Goal: Transaction & Acquisition: Download file/media

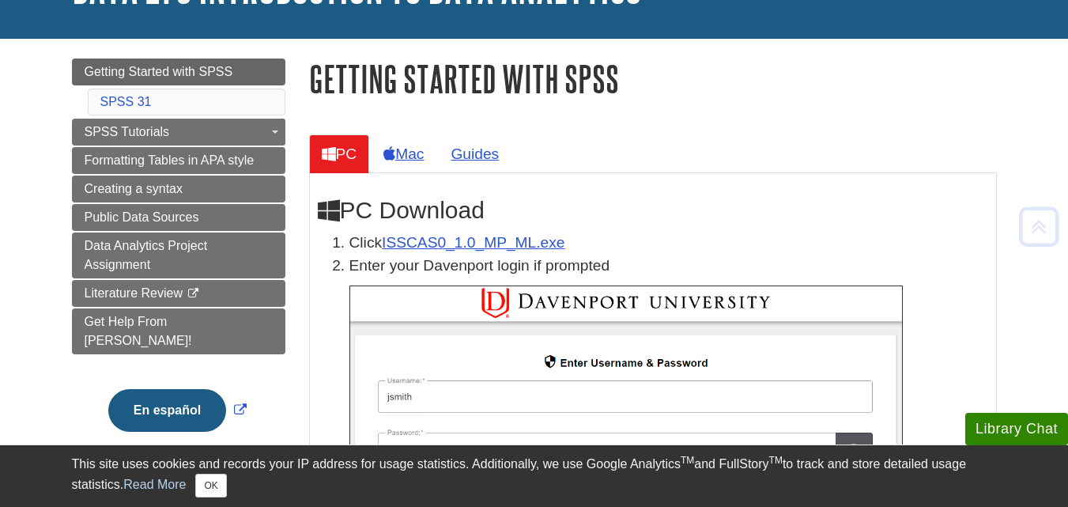
scroll to position [167, 0]
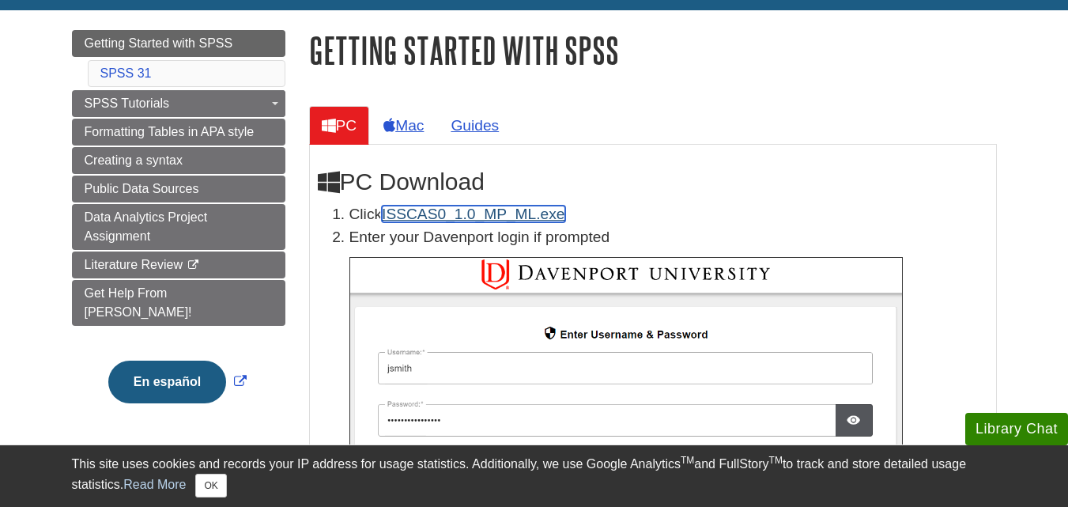
click at [484, 214] on link "ISSCAS0_1.0_MP_ML.exe" at bounding box center [473, 213] width 183 height 17
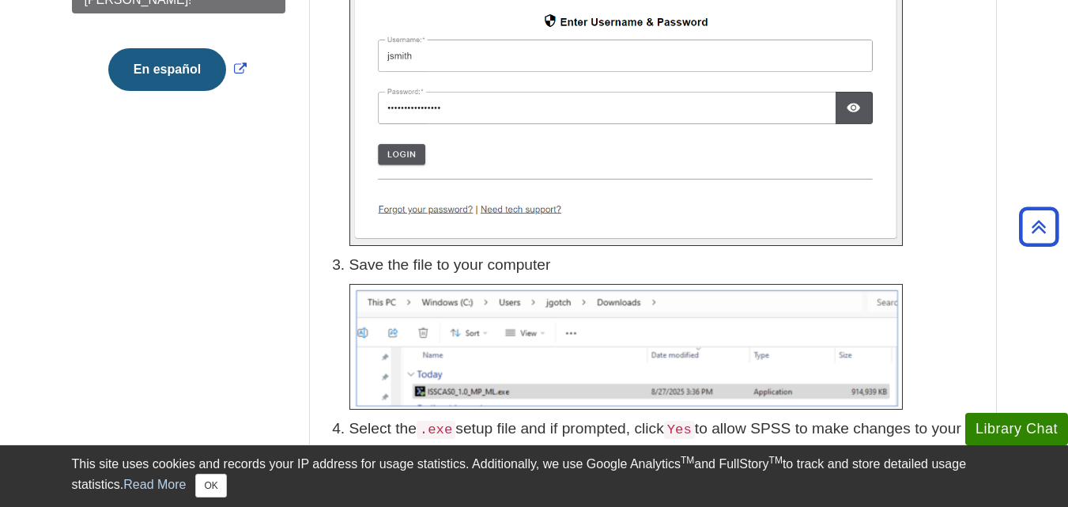
scroll to position [337, 0]
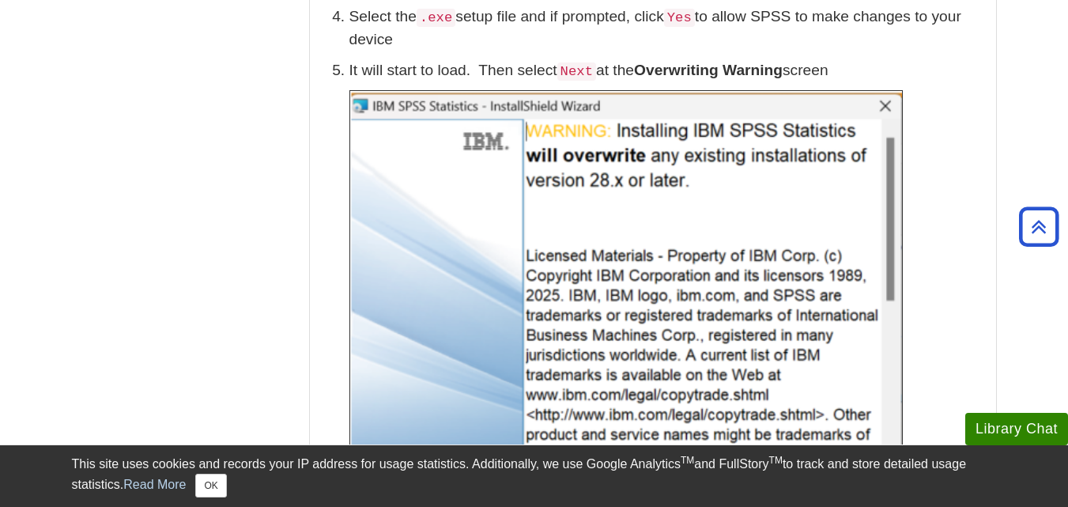
scroll to position [919, 0]
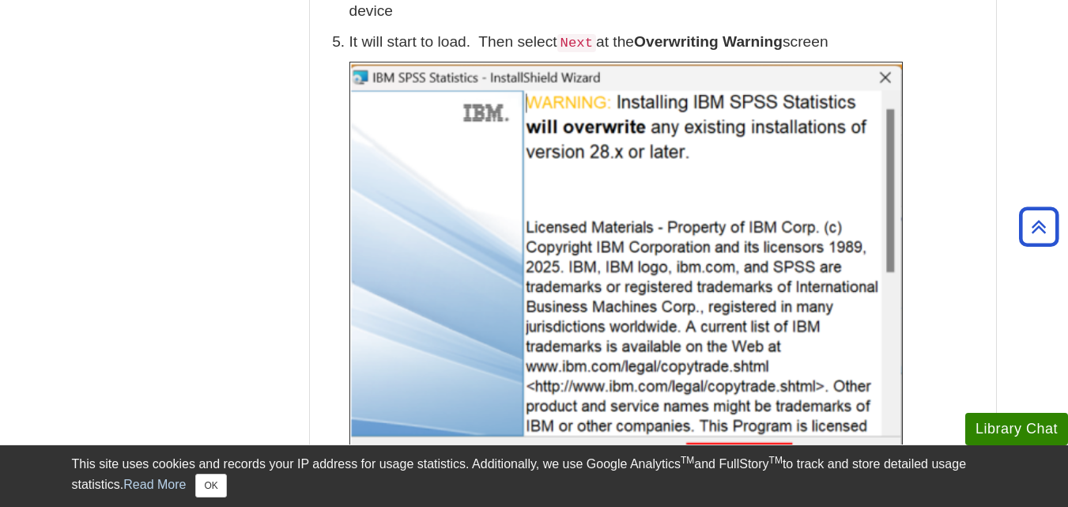
click at [979, 363] on p at bounding box center [668, 274] width 639 height 424
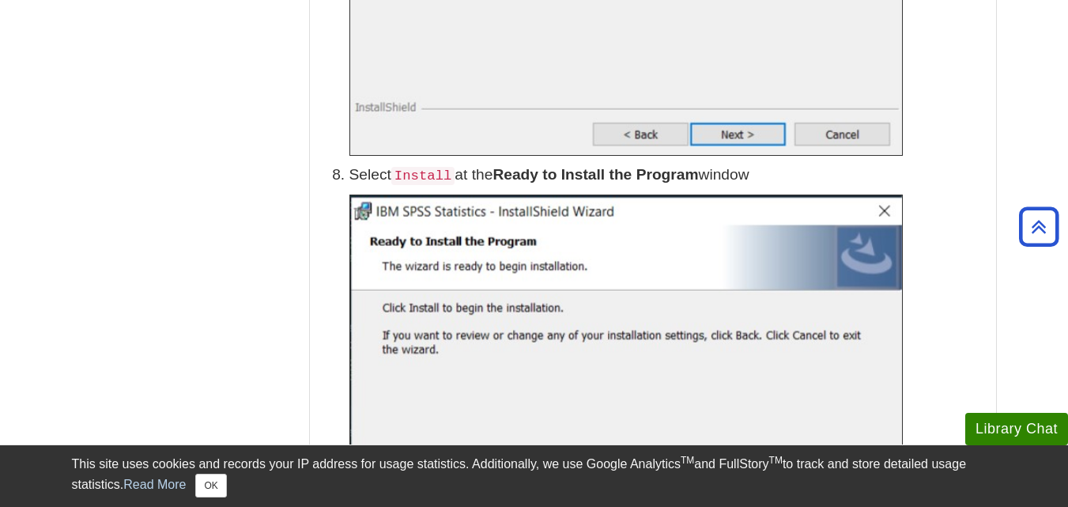
scroll to position [2266, 0]
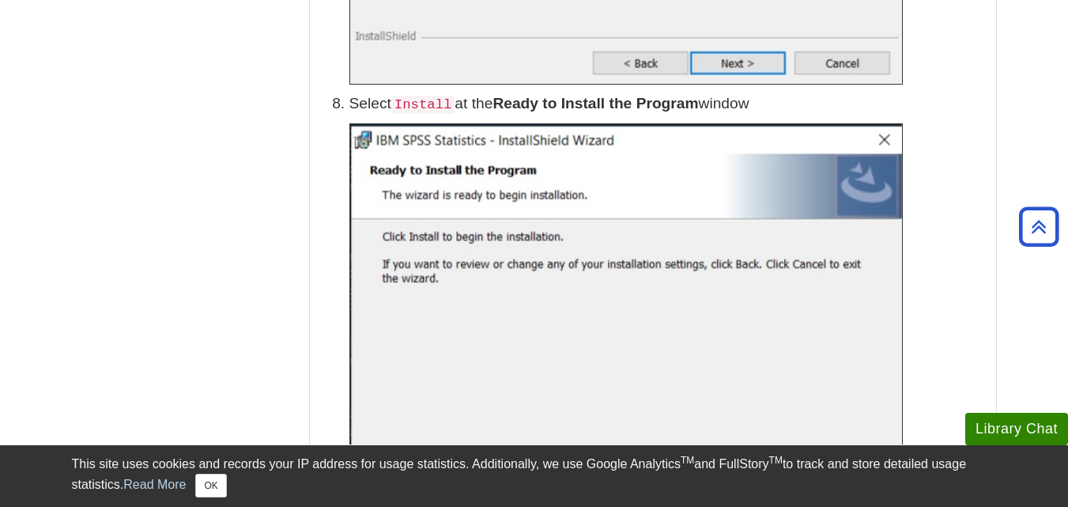
click at [947, 322] on p at bounding box center [668, 334] width 639 height 423
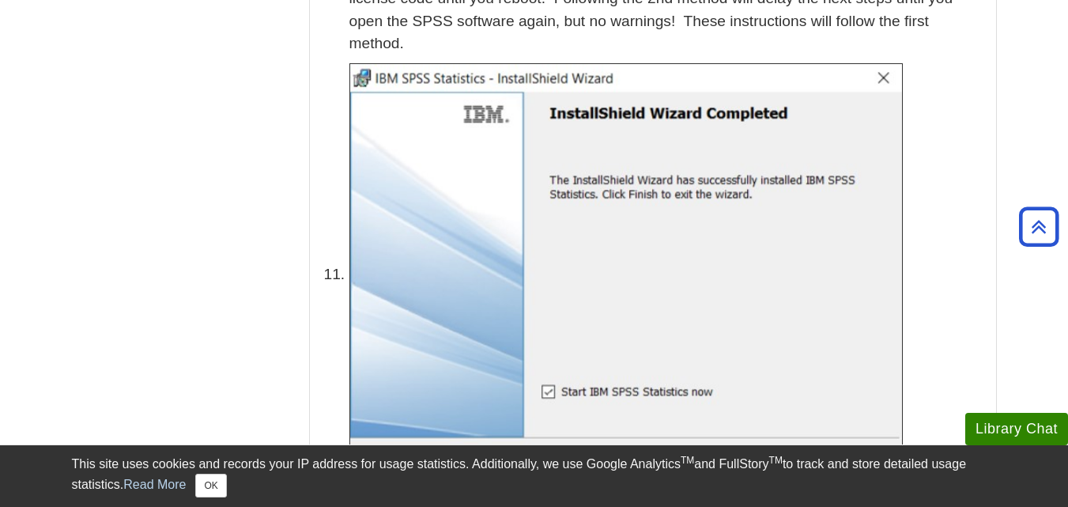
scroll to position [2961, 0]
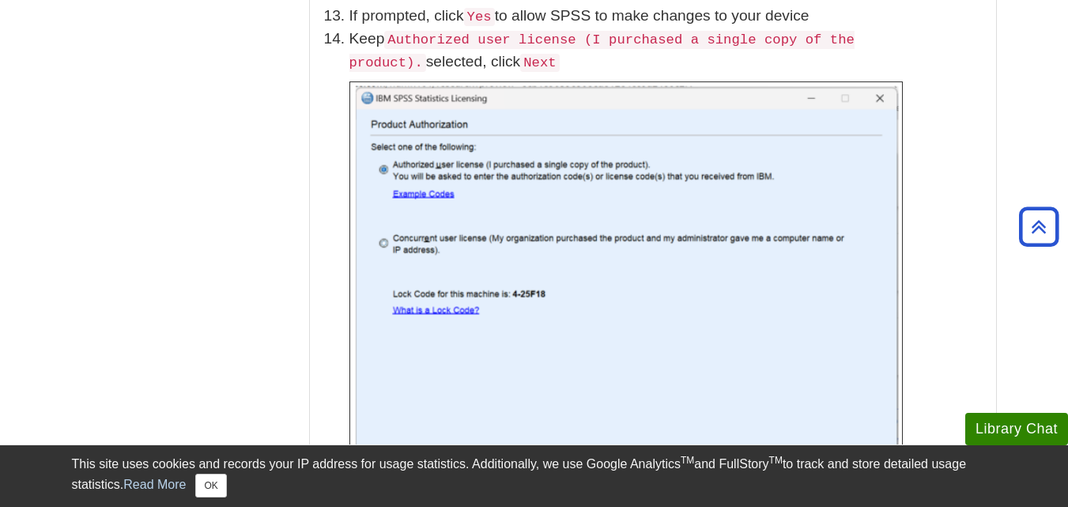
scroll to position [3877, 0]
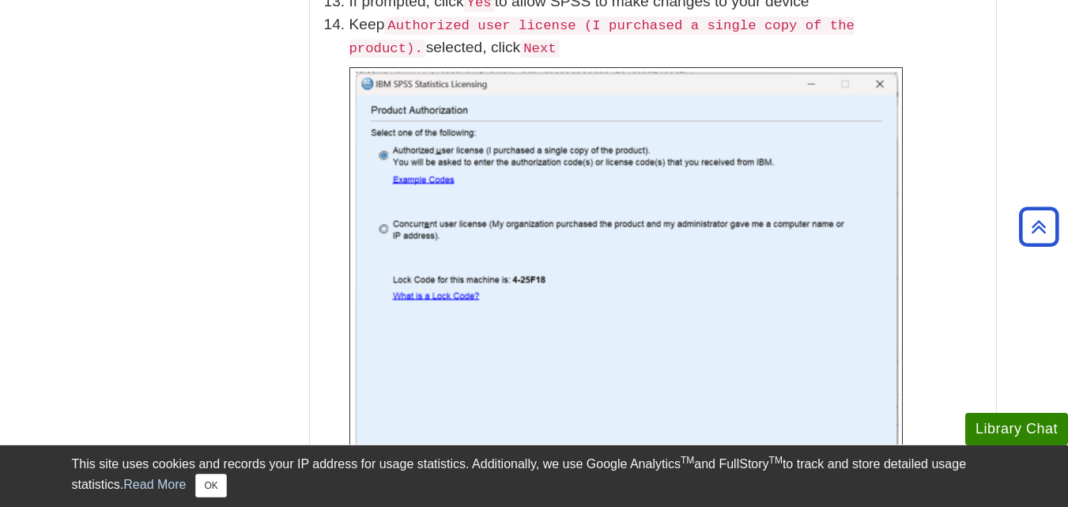
click at [992, 213] on div "PC Download Click ISSCAS0_1.0_MP_ML.exe Enter your [PERSON_NAME] login if promp…" at bounding box center [653, 372] width 688 height 7874
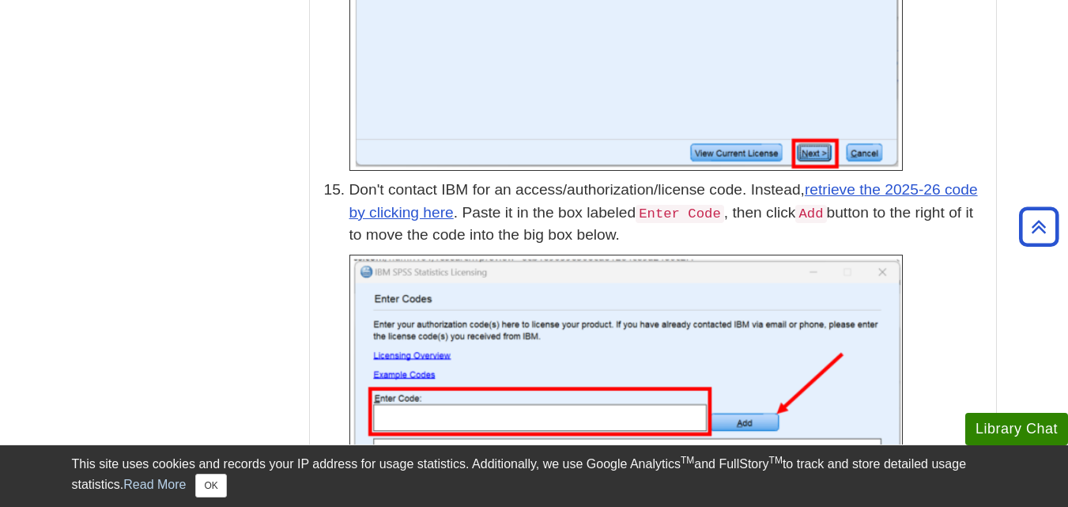
scroll to position [4277, 0]
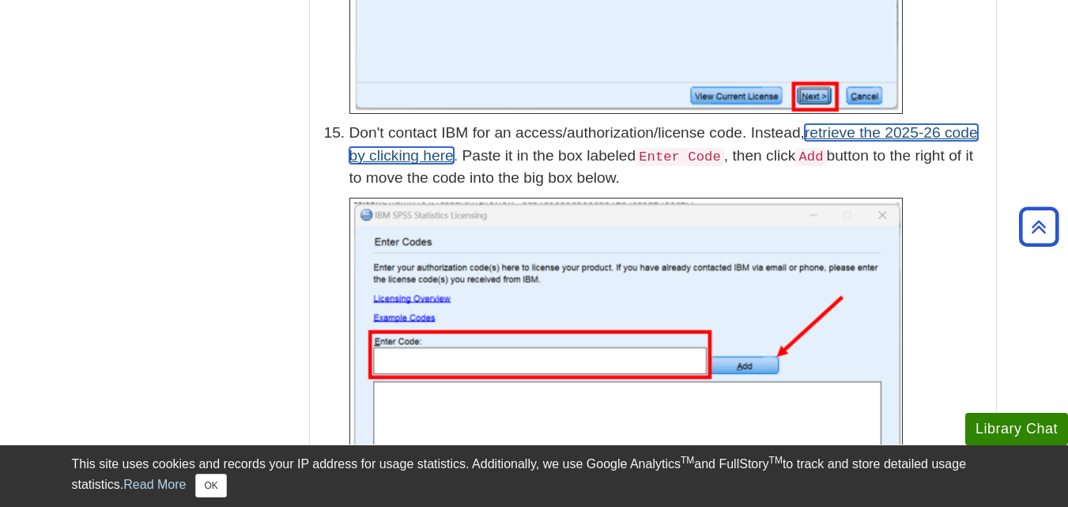
click at [913, 124] on link "retrieve the 2025-26 code by clicking here" at bounding box center [663, 144] width 628 height 40
click at [944, 337] on p at bounding box center [668, 421] width 639 height 447
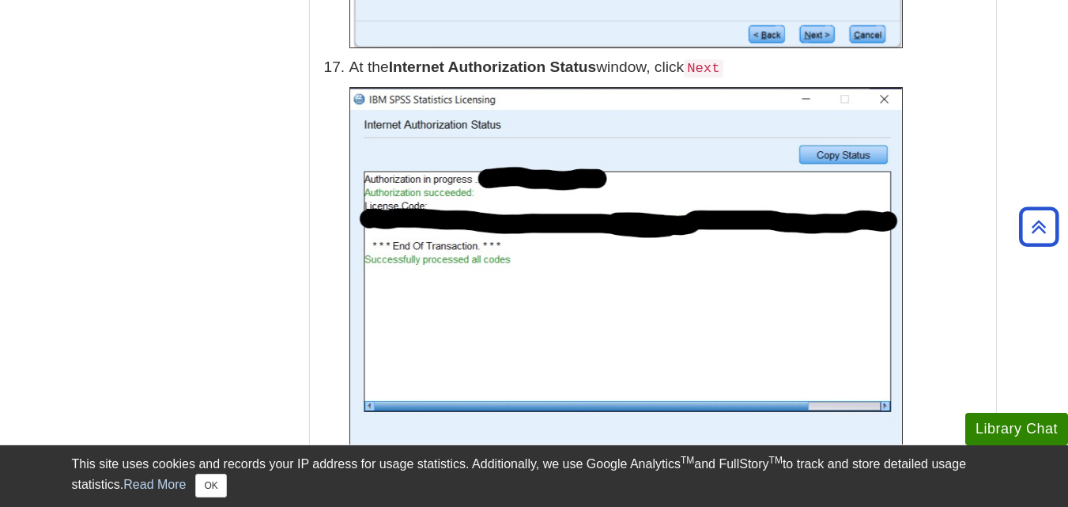
scroll to position [5394, 0]
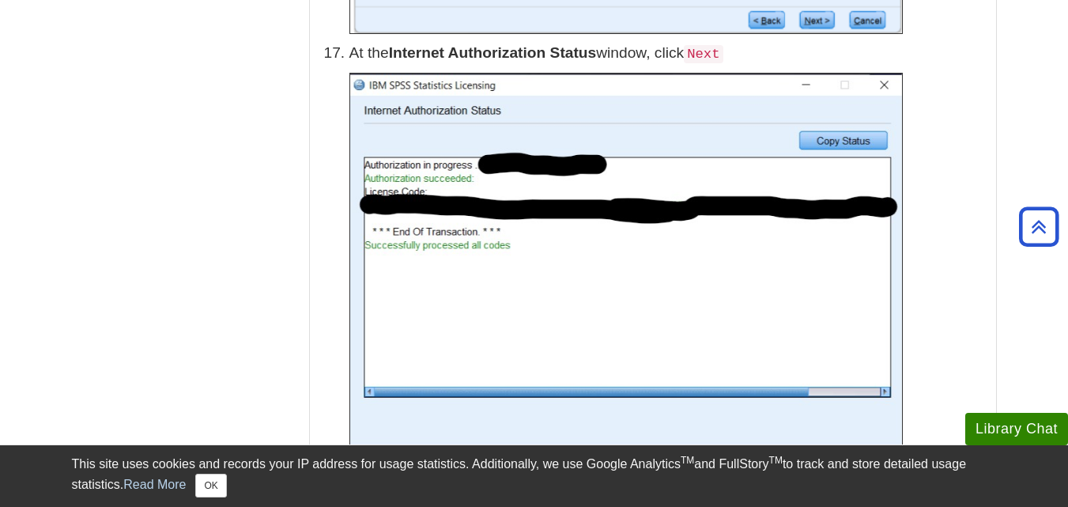
click at [969, 315] on p at bounding box center [668, 274] width 639 height 402
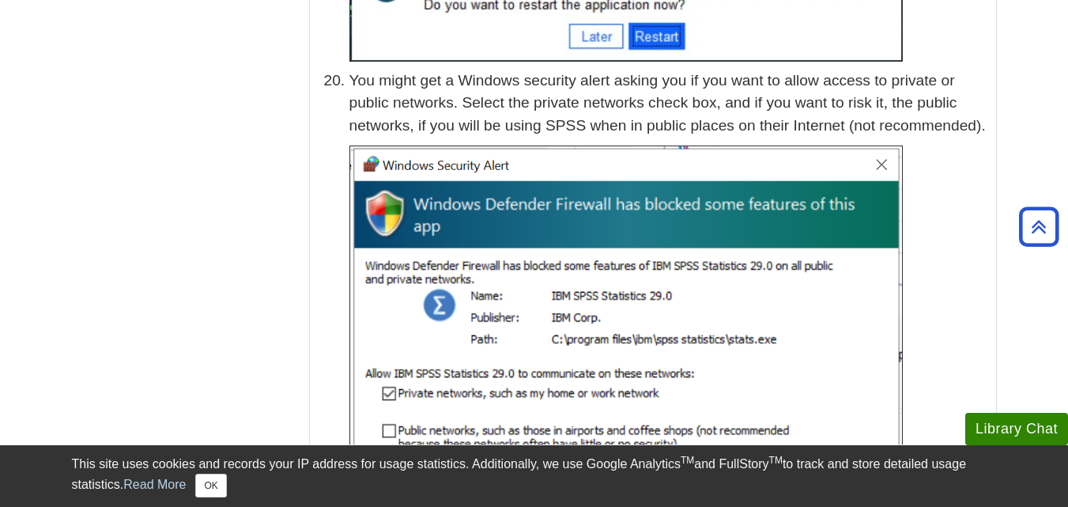
scroll to position [6511, 0]
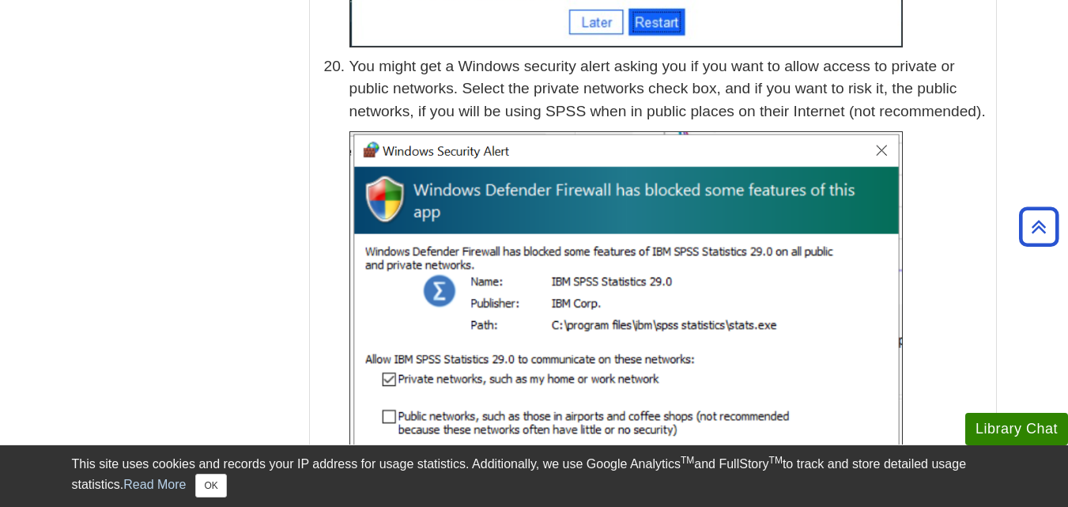
click at [940, 154] on p at bounding box center [668, 331] width 639 height 401
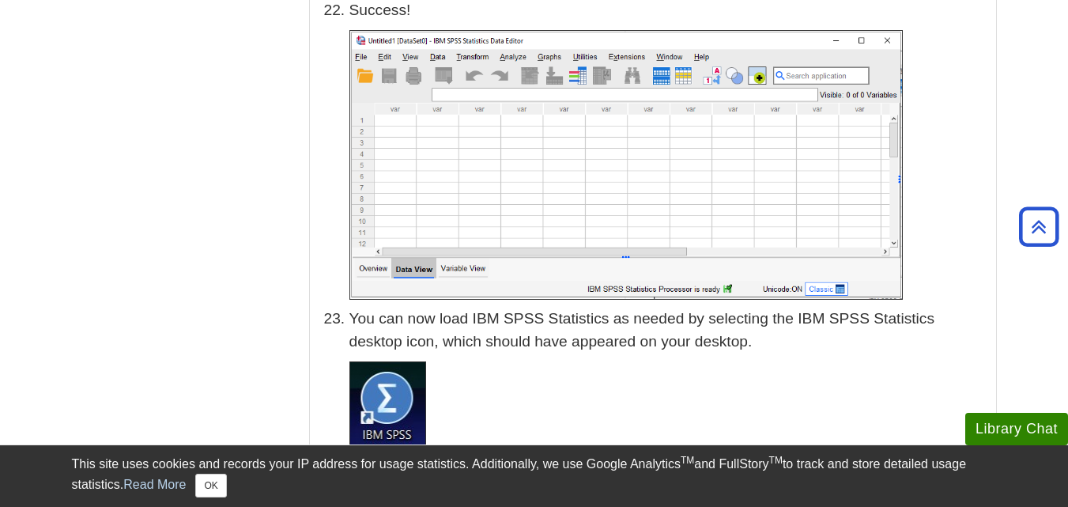
scroll to position [7542, 0]
